Goal: Task Accomplishment & Management: Manage account settings

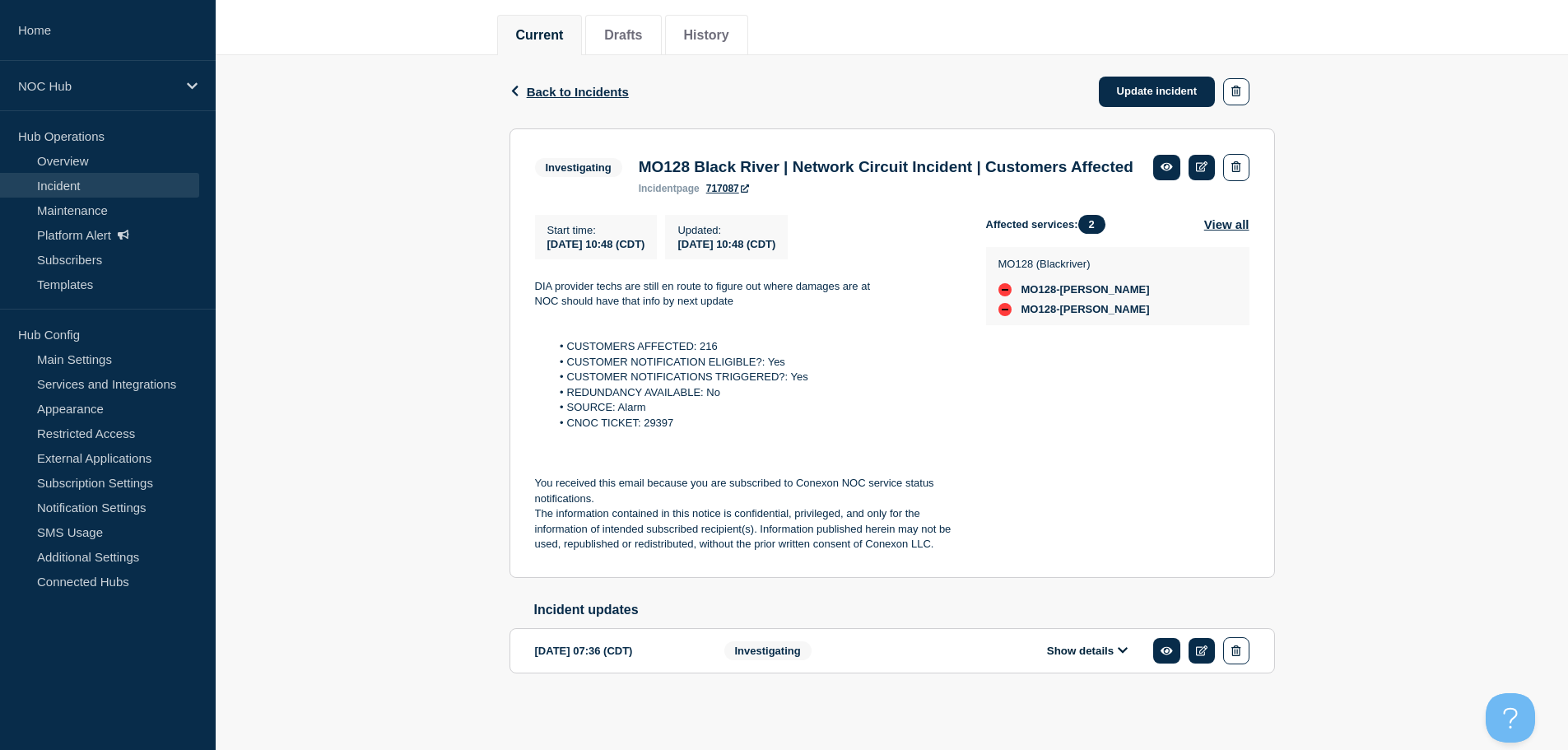
scroll to position [233, 0]
click at [124, 181] on link "Incident" at bounding box center [100, 185] width 199 height 24
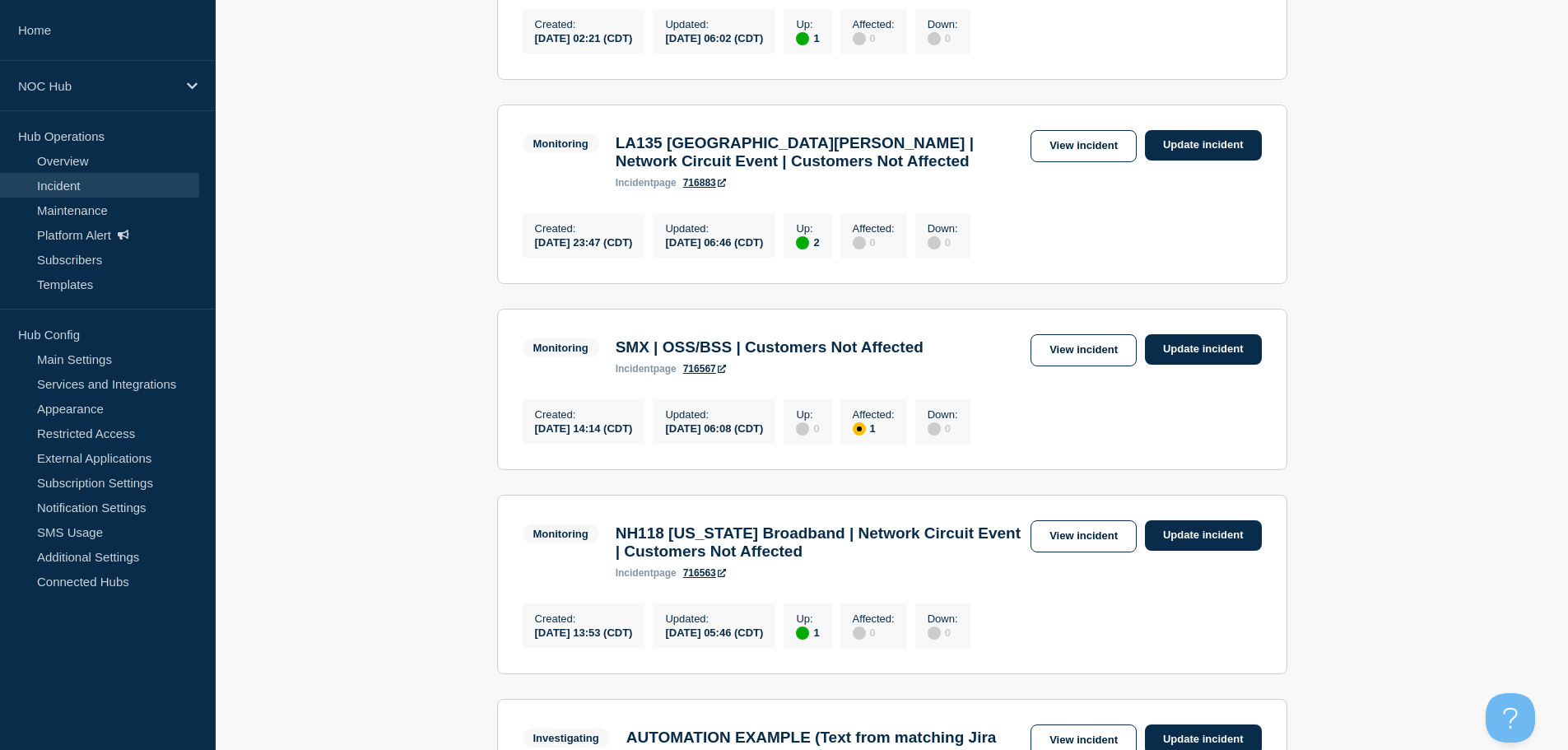
scroll to position [823, 0]
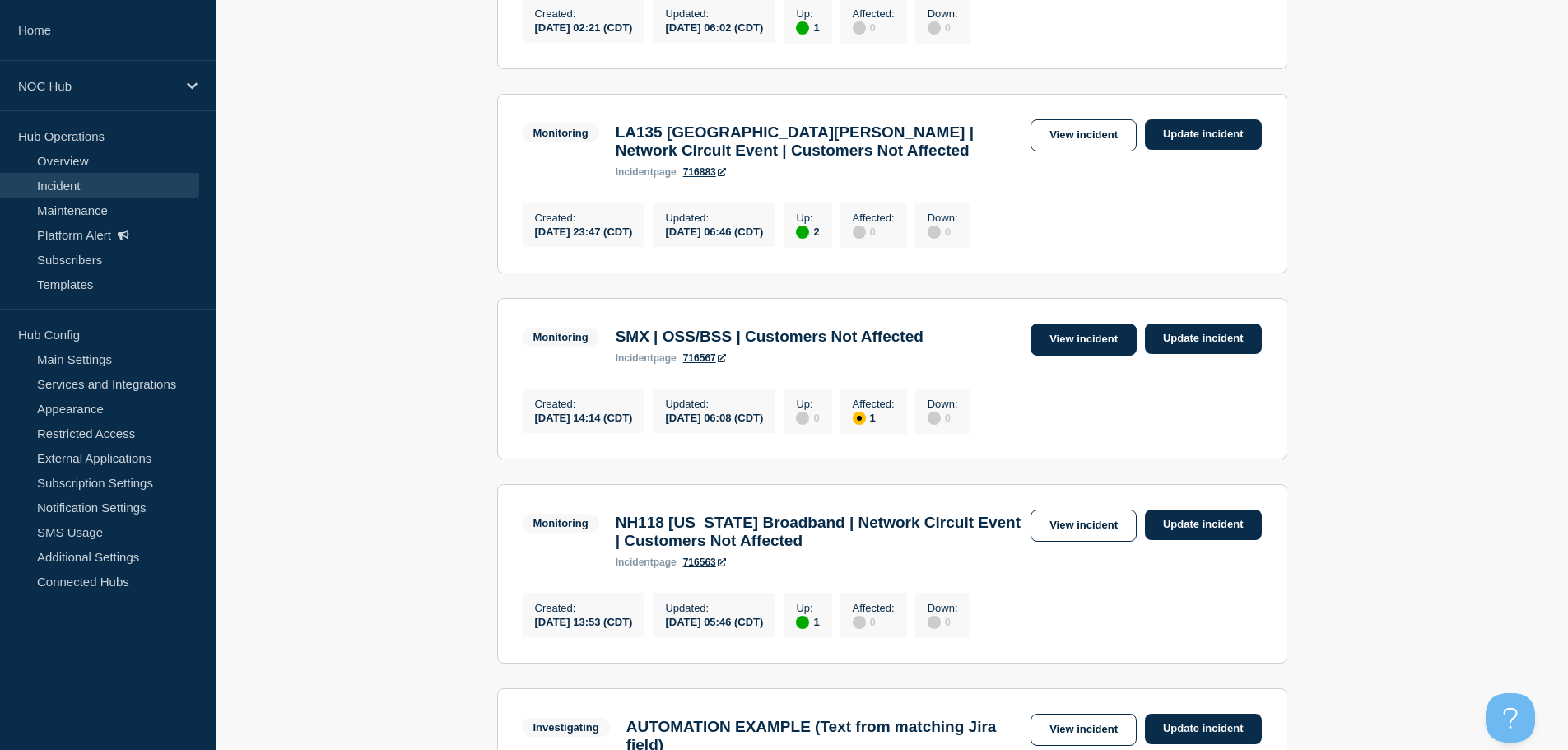
click at [1083, 356] on link "View incident" at bounding box center [1084, 340] width 106 height 32
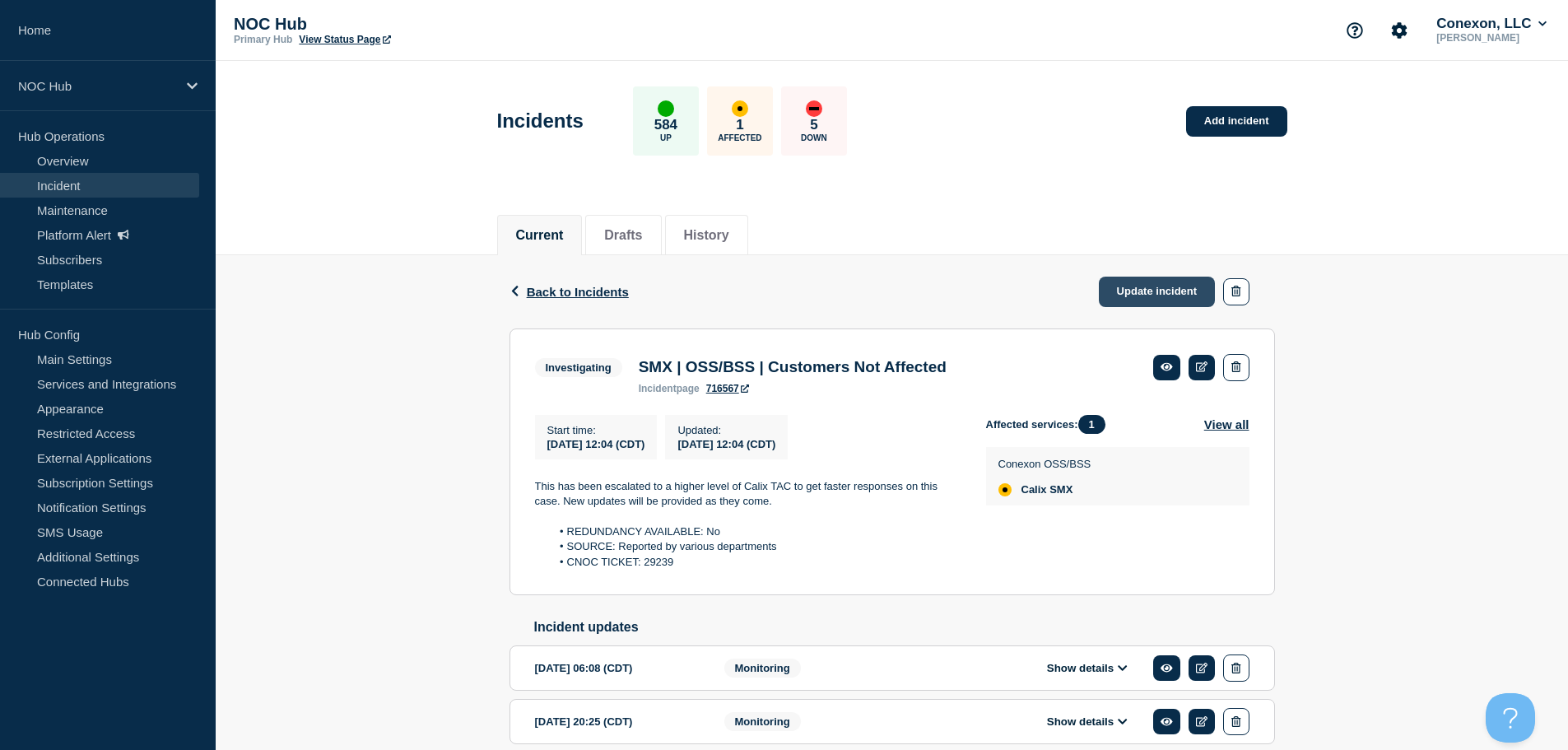
click at [1126, 290] on link "Update incident" at bounding box center [1157, 292] width 116 height 30
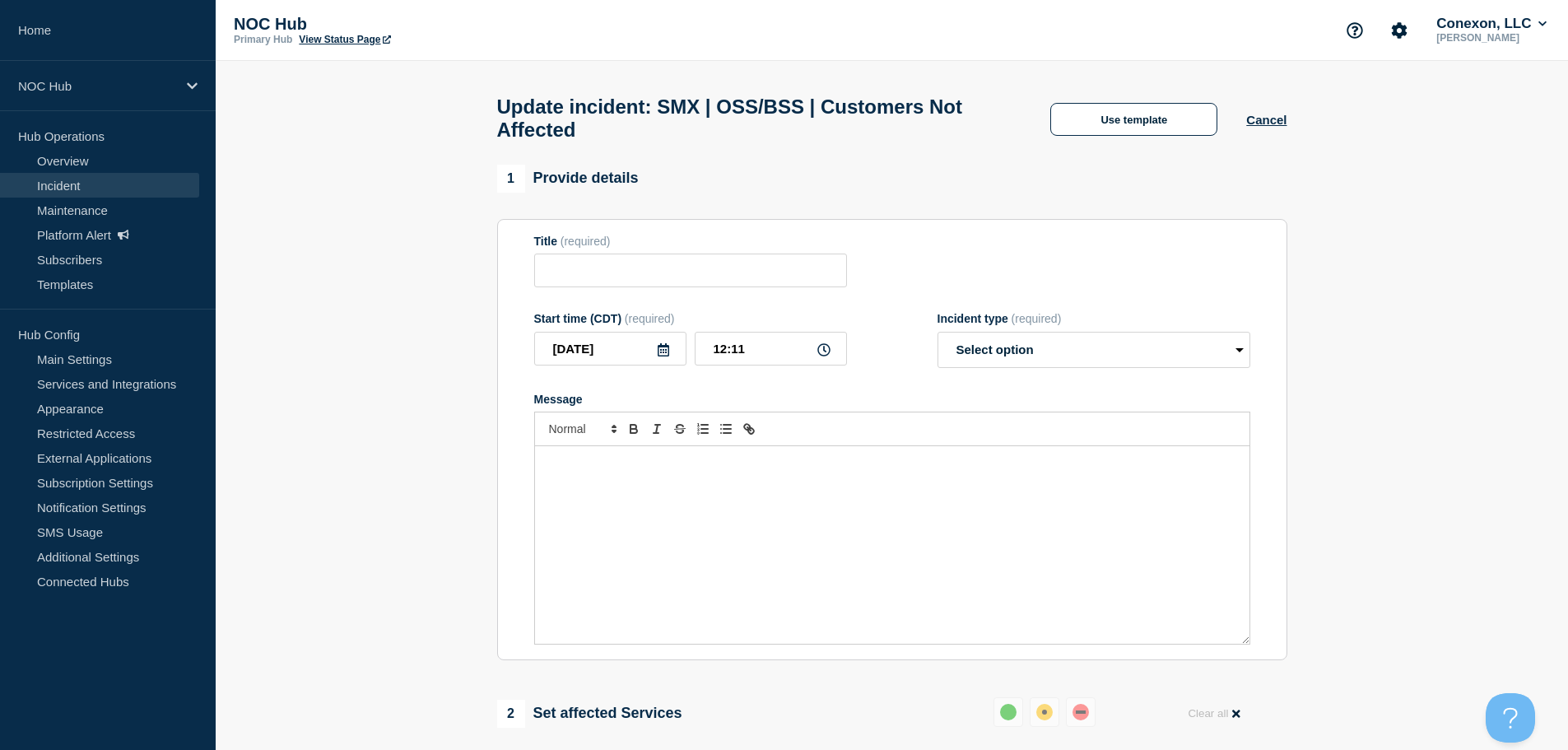
type input "SMX | OSS/BSS | Customers Not Affected"
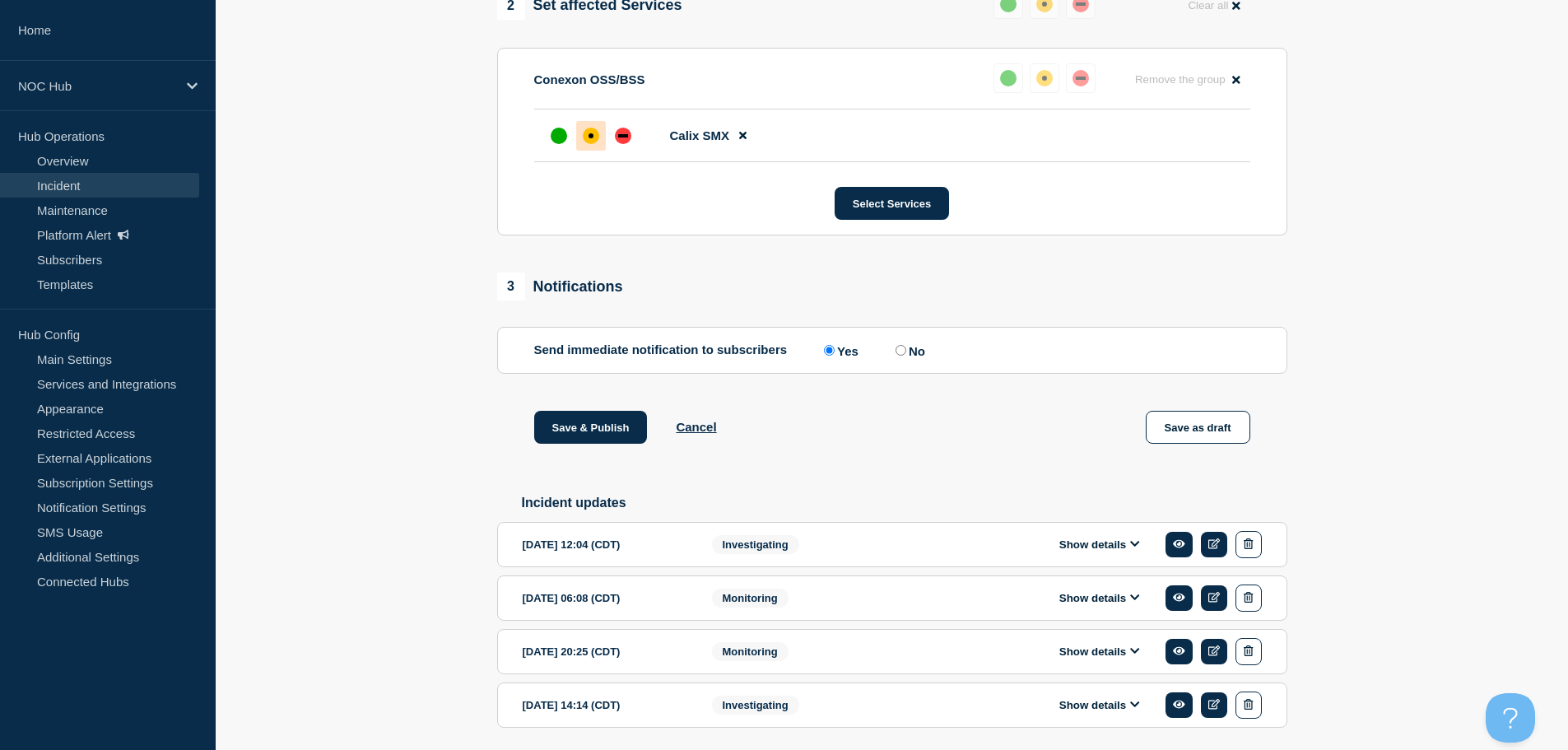
scroll to position [774, 0]
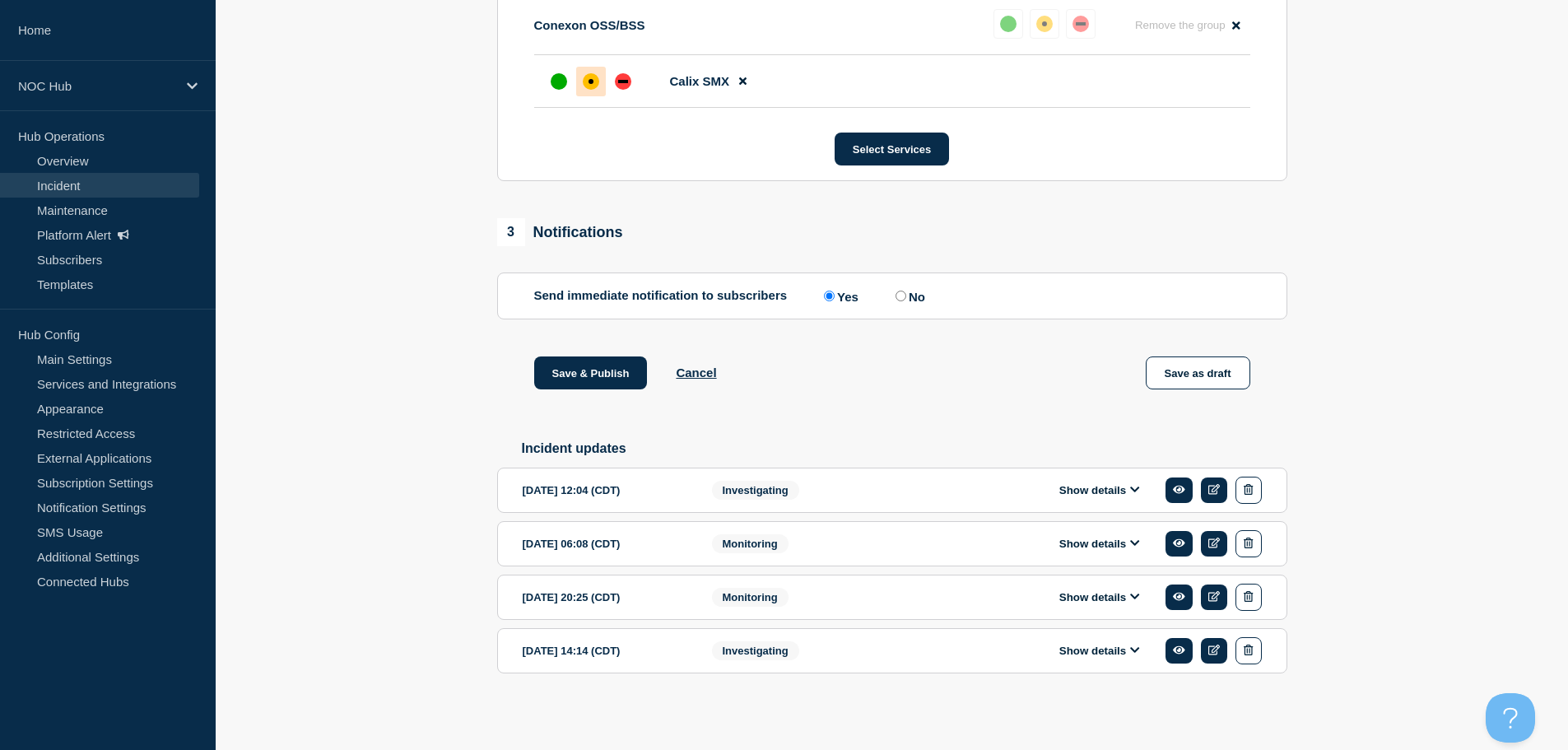
click at [1112, 492] on button "Show details" at bounding box center [1099, 490] width 90 height 14
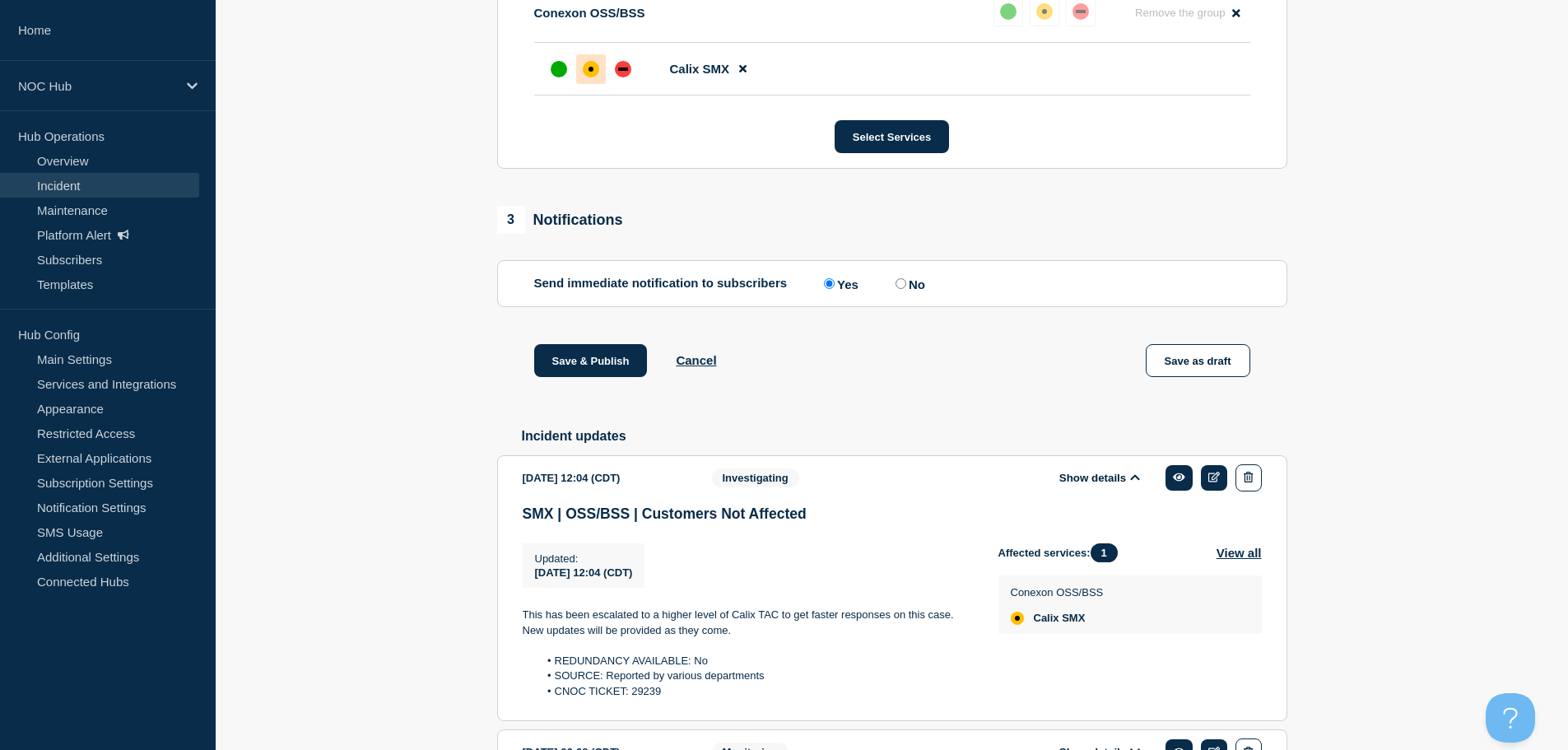
scroll to position [0, 0]
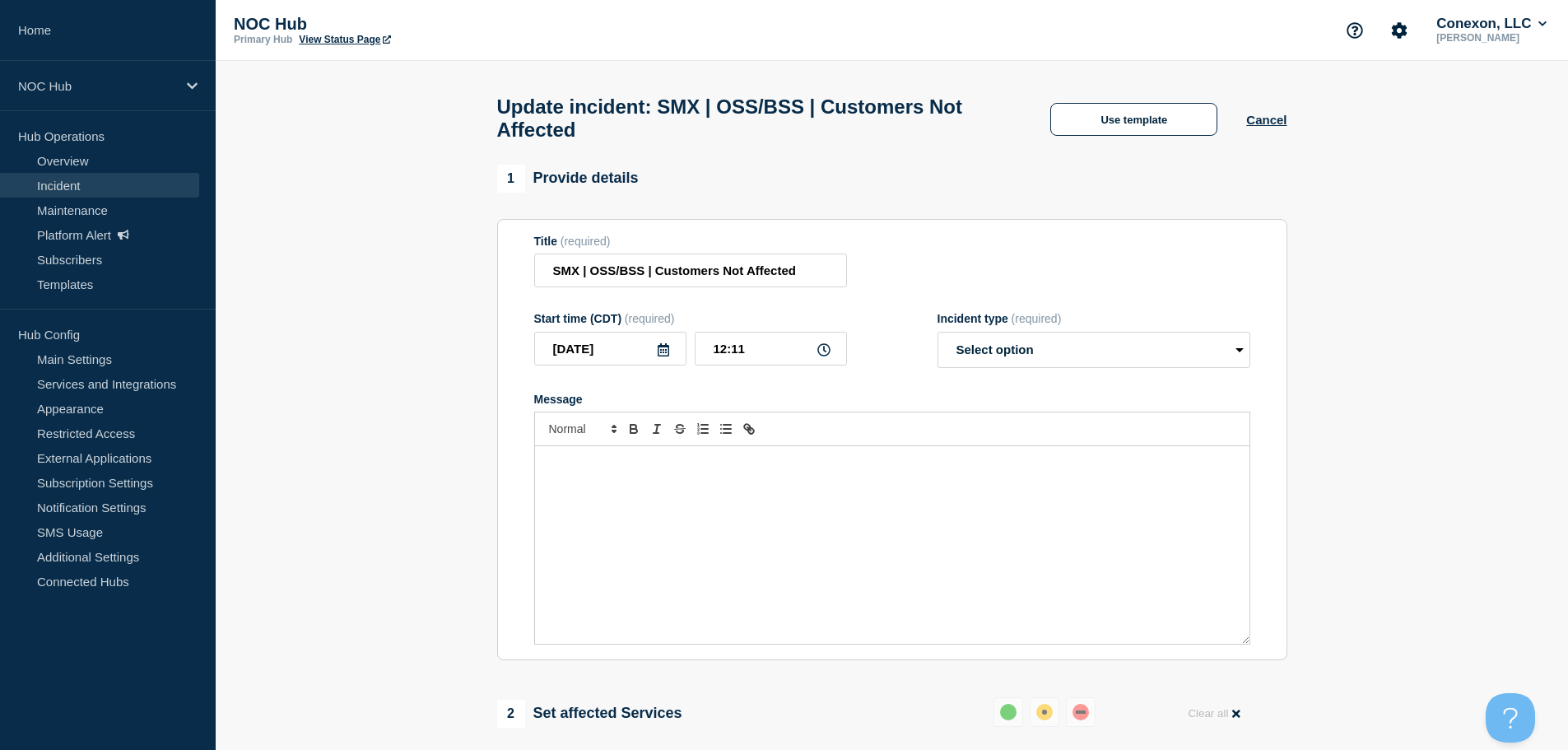
click at [68, 183] on link "Incident" at bounding box center [100, 185] width 199 height 24
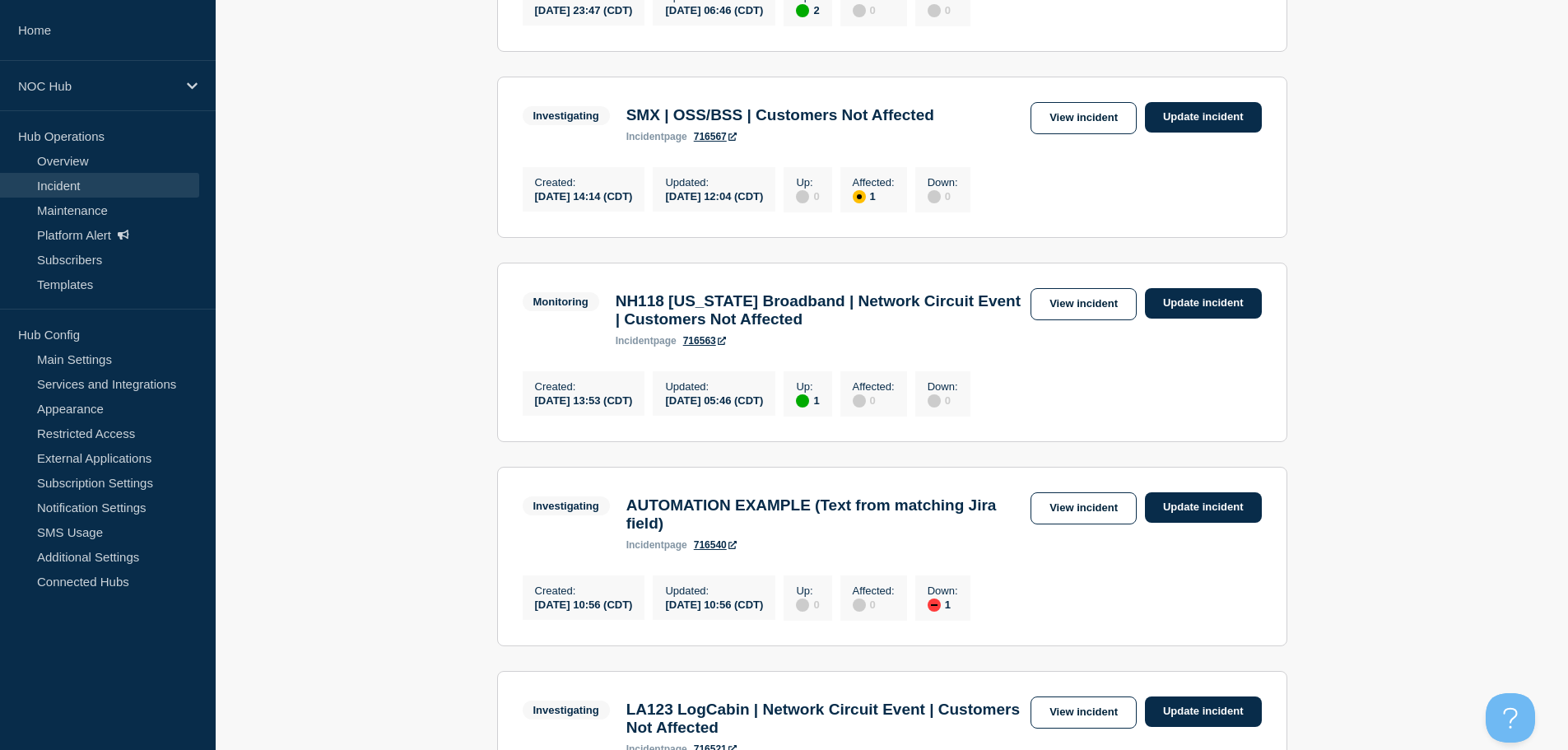
scroll to position [1019, 0]
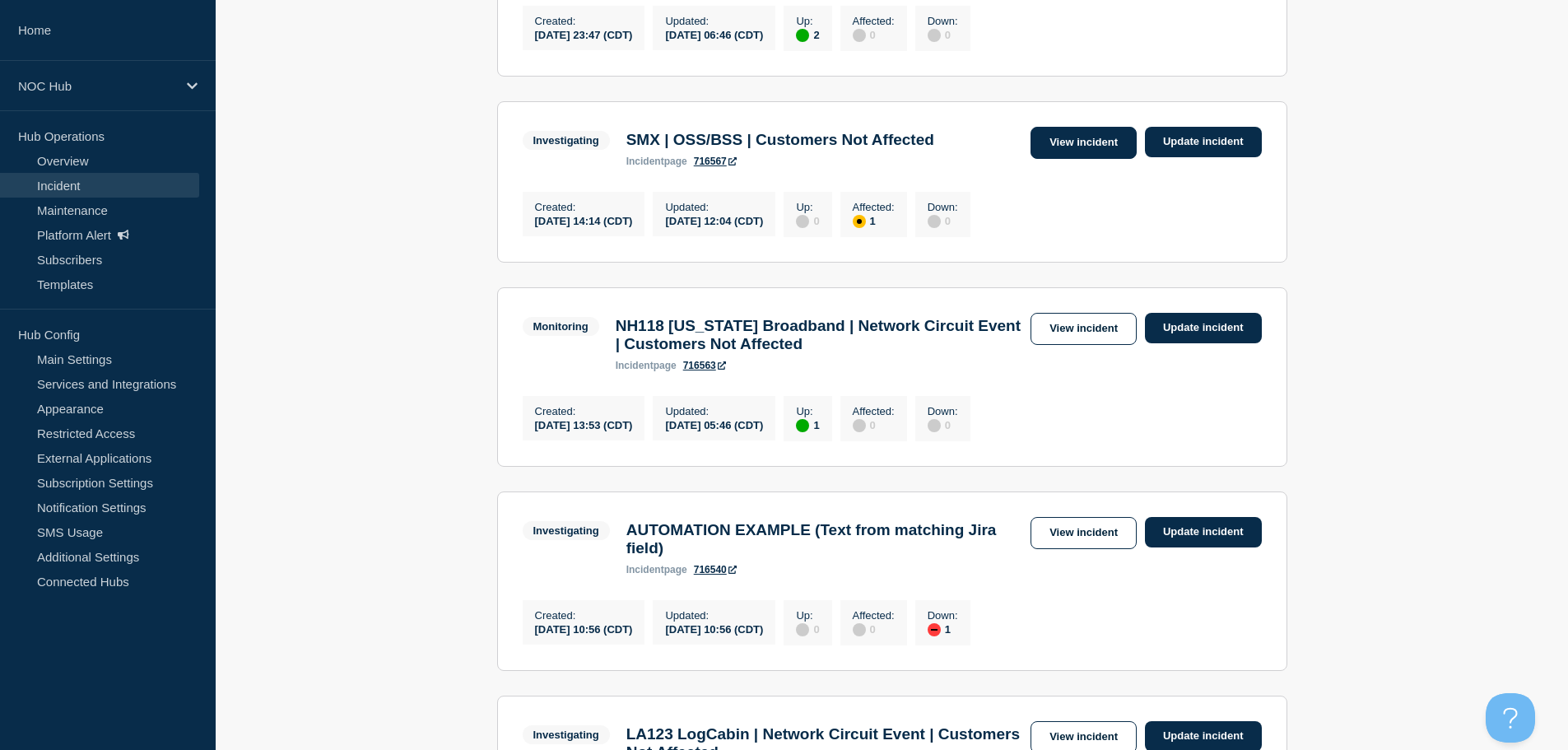
click at [1070, 159] on link "View incident" at bounding box center [1084, 143] width 106 height 32
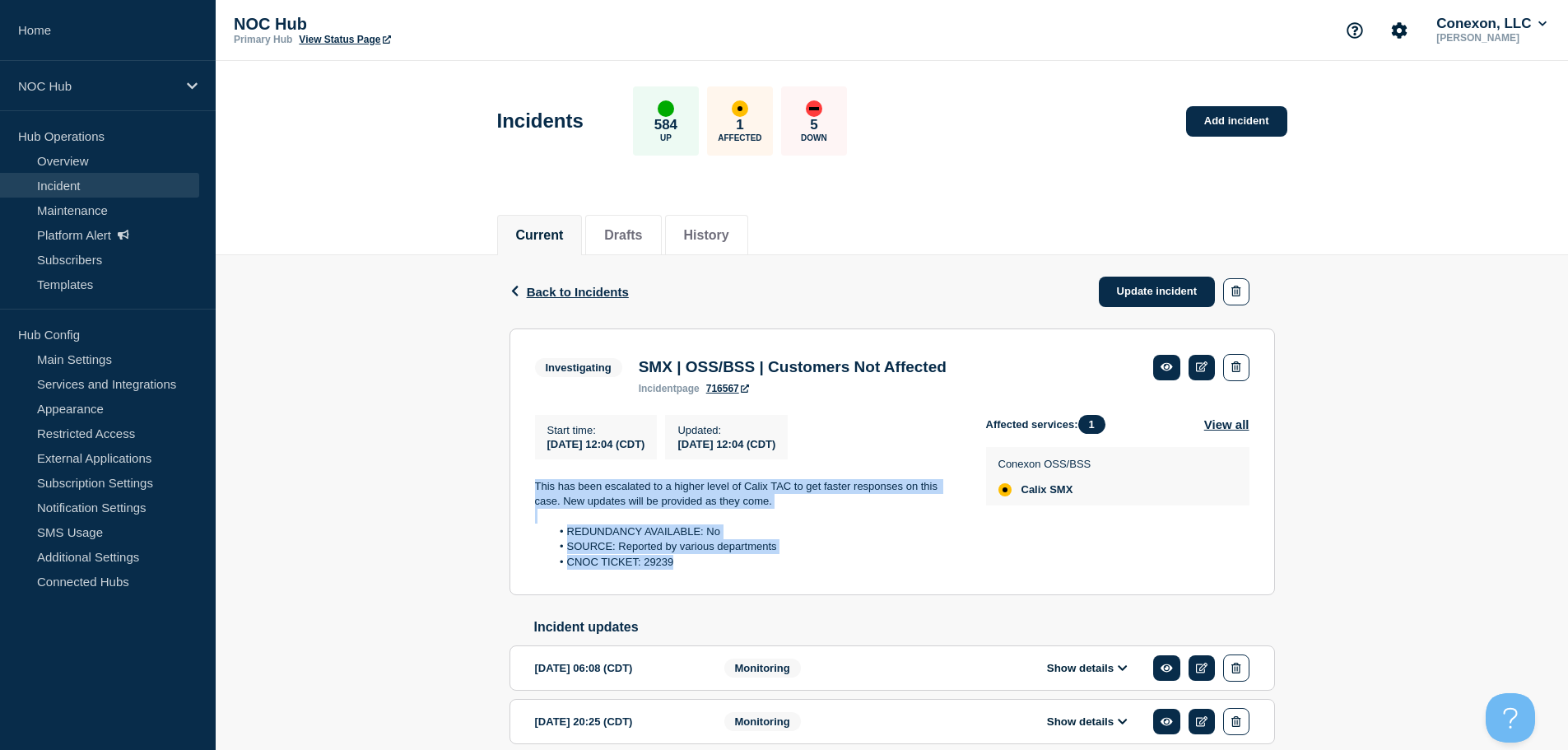
drag, startPoint x: 704, startPoint y: 570, endPoint x: 522, endPoint y: 493, distance: 197.6
click at [522, 493] on section "Investigating SMX | OSS/BSS | Customers Not Affected incident page 716567 Start…" at bounding box center [892, 462] width 765 height 268
copy div "This has been escalated to a higher level of Calix TAC to get faster responses …"
